Goal: Task Accomplishment & Management: Manage account settings

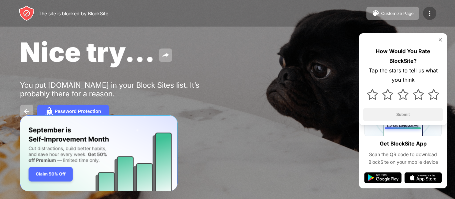
click at [429, 13] on img at bounding box center [430, 13] width 8 height 8
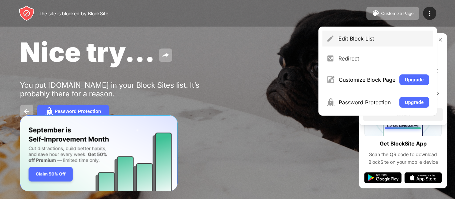
click at [349, 39] on div "Edit Block List" at bounding box center [383, 38] width 91 height 7
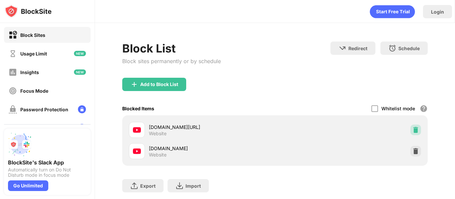
click at [410, 133] on div at bounding box center [415, 130] width 11 height 11
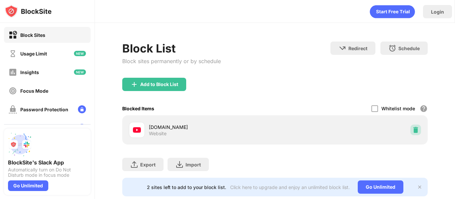
click at [412, 132] on img at bounding box center [415, 130] width 7 height 7
